Goal: Transaction & Acquisition: Book appointment/travel/reservation

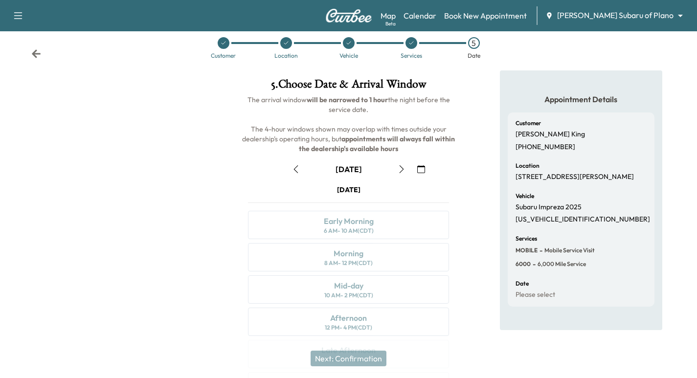
scroll to position [1, 0]
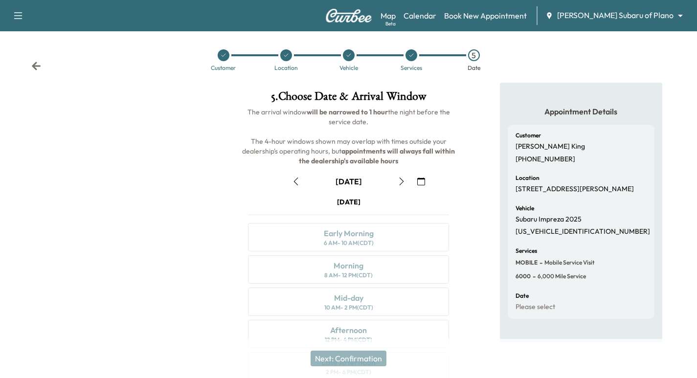
click at [396, 184] on button "button" at bounding box center [401, 182] width 17 height 16
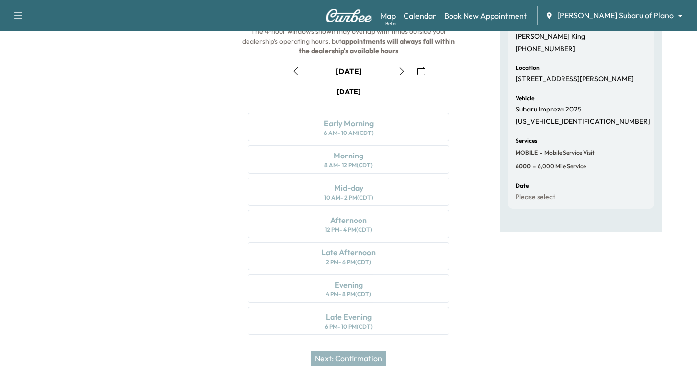
scroll to position [0, 0]
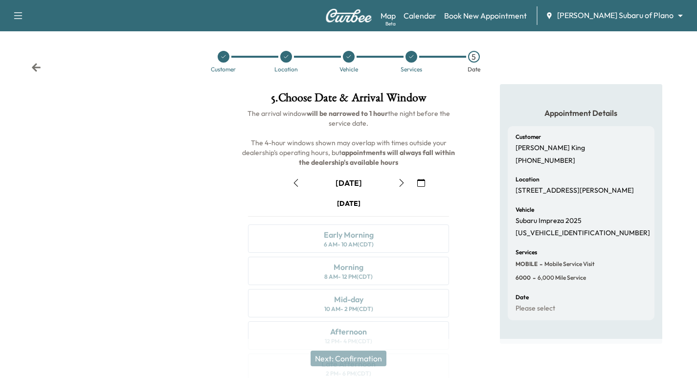
click at [396, 180] on button "button" at bounding box center [401, 183] width 17 height 16
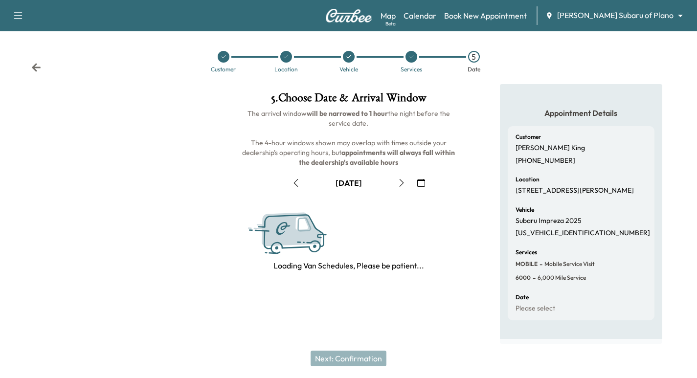
click at [398, 181] on icon "button" at bounding box center [402, 183] width 8 height 8
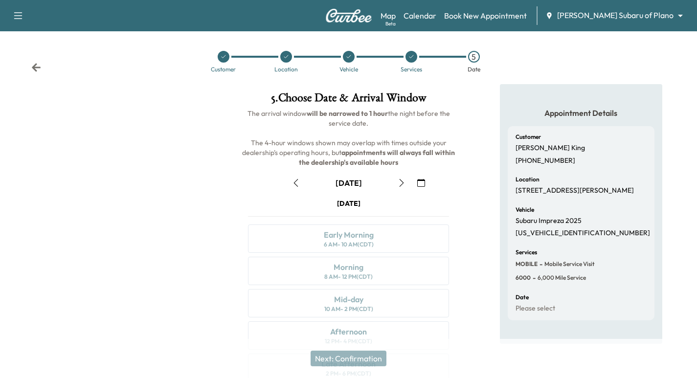
click at [402, 185] on icon "button" at bounding box center [402, 183] width 8 height 8
click at [559, 238] on p "[US_VEHICLE_IDENTIFICATION_NUMBER]" at bounding box center [583, 233] width 135 height 9
click at [555, 236] on div "Vehicle Subaru Impreza 2025 [US_VEHICLE_IDENTIFICATION_NUMBER]" at bounding box center [581, 222] width 131 height 31
click at [553, 238] on p "[US_VEHICLE_IDENTIFICATION_NUMBER]" at bounding box center [583, 233] width 135 height 9
click at [551, 238] on p "[US_VEHICLE_IDENTIFICATION_NUMBER]" at bounding box center [583, 233] width 135 height 9
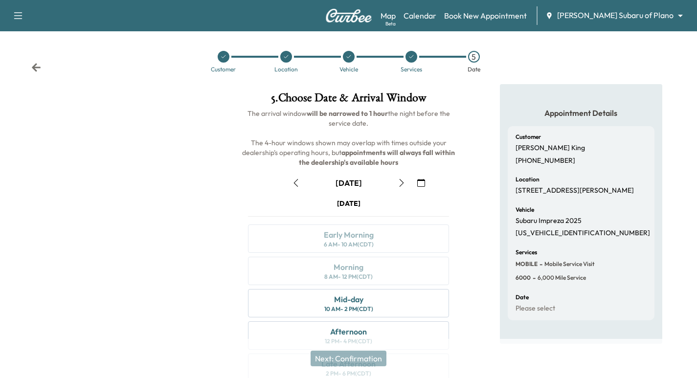
click at [554, 238] on p "[US_VEHICLE_IDENTIFICATION_NUMBER]" at bounding box center [583, 233] width 135 height 9
copy p "[US_VEHICLE_IDENTIFICATION_NUMBER]"
